Goal: Information Seeking & Learning: Learn about a topic

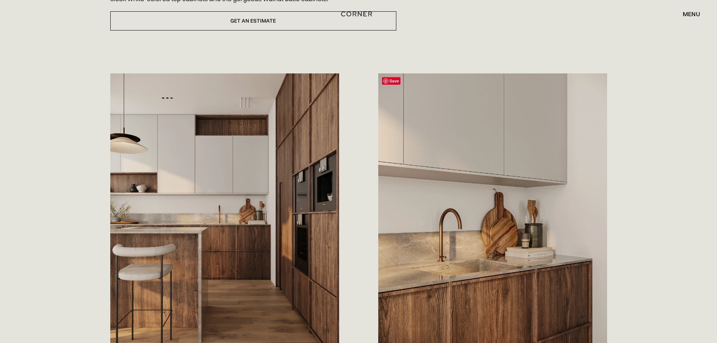
scroll to position [327, 0]
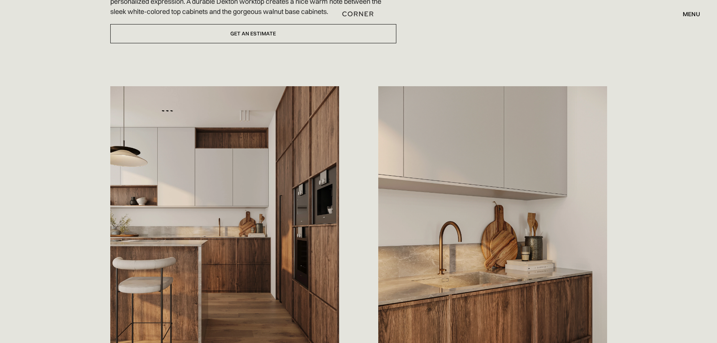
click at [360, 14] on img "home" at bounding box center [358, 14] width 31 height 10
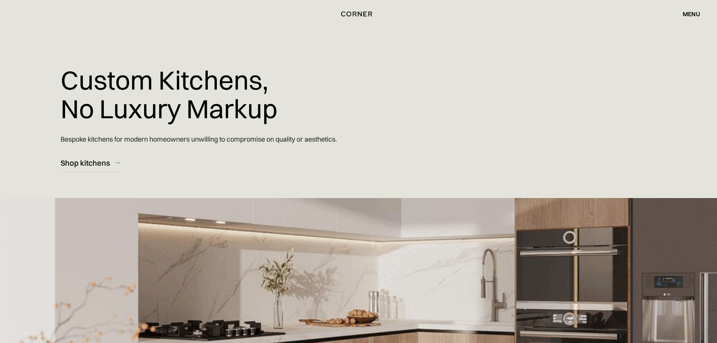
click at [162, 46] on div "Custom Kitchens, No Luxury Markup Bespoke kitchens for modern homeowners unwill…" at bounding box center [268, 86] width 415 height 172
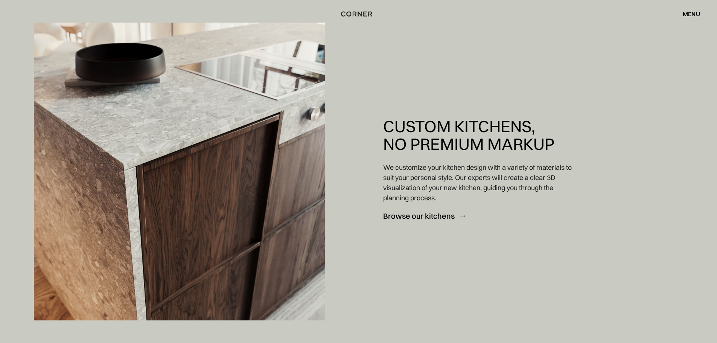
scroll to position [979, 0]
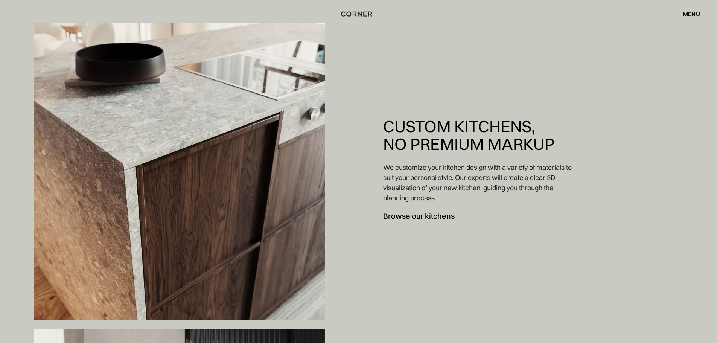
click at [340, 107] on div at bounding box center [179, 171] width 359 height 343
drag, startPoint x: 510, startPoint y: 41, endPoint x: 505, endPoint y: 45, distance: 6.1
click at [510, 41] on div "Custom Kitchens, No Premium Markup We customize your kitchen design with a vari…" at bounding box center [479, 171] width 233 height 343
click at [489, 46] on div "Custom Kitchens, No Premium Markup We customize your kitchen design with a vari…" at bounding box center [479, 171] width 233 height 343
